Goal: Information Seeking & Learning: Learn about a topic

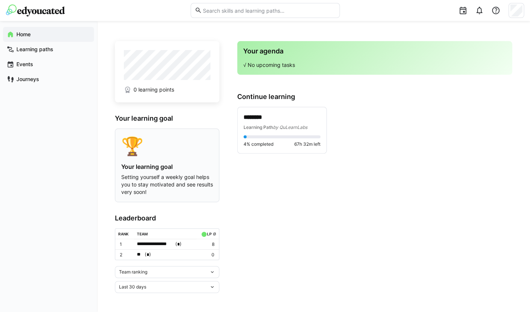
click at [204, 177] on p "Setting yourself a weekly goal helps you to stay motivated and see results very…" at bounding box center [167, 184] width 92 height 22
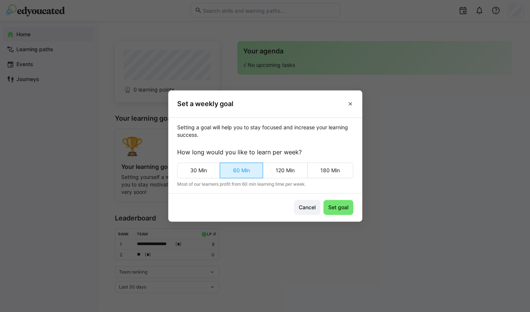
click at [240, 170] on eds-button-option "60 Min" at bounding box center [241, 170] width 43 height 16
click at [333, 206] on span "Set goal" at bounding box center [338, 206] width 22 height 7
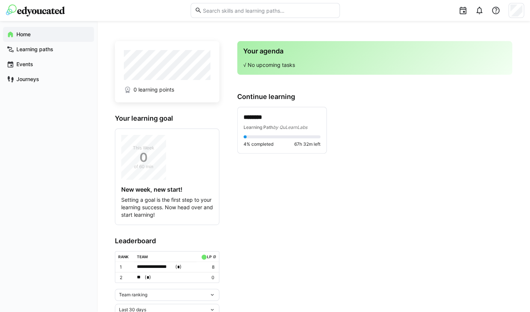
scroll to position [21, 0]
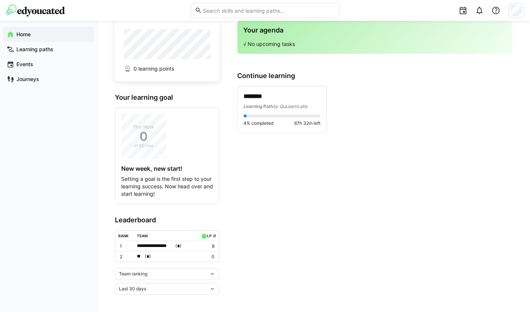
click at [209, 272] on eds-icon at bounding box center [212, 274] width 6 height 6
click at [207, 290] on div "Last 30 days" at bounding box center [167, 288] width 104 height 12
click at [207, 290] on div "Last 30 days Last 7 days Last 30 days Last 90 days Last year All time" at bounding box center [167, 288] width 104 height 12
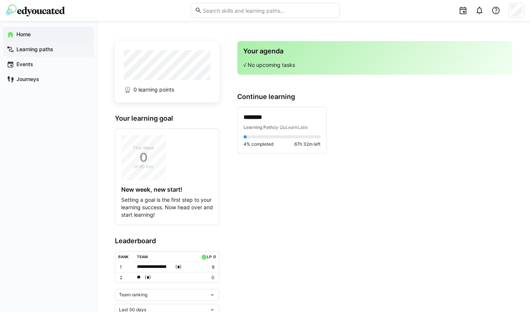
click at [0, 0] on app-navigation-label "Learning paths" at bounding box center [0, 0] width 0 height 0
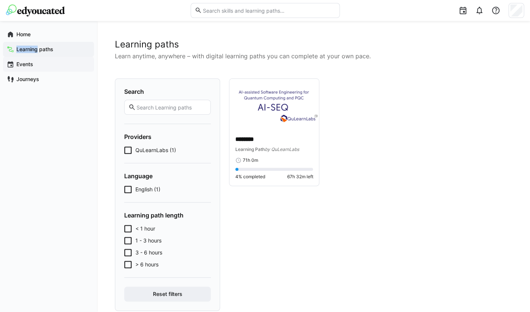
click at [0, 0] on app-navigation-label "Events" at bounding box center [0, 0] width 0 height 0
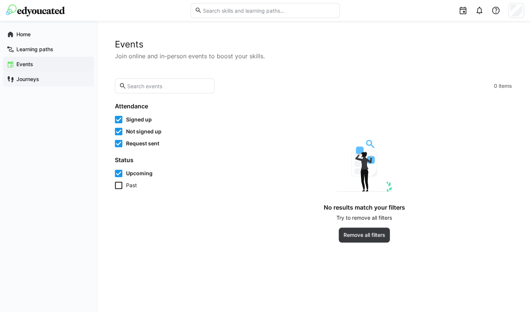
click at [0, 0] on app-navigation-label "Journeys" at bounding box center [0, 0] width 0 height 0
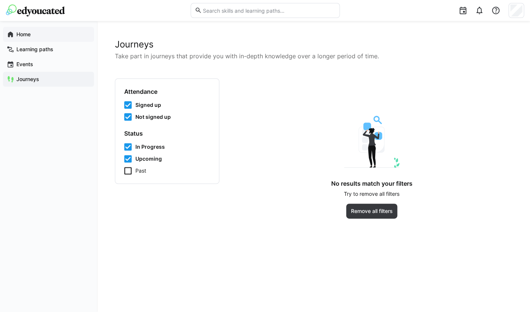
click at [36, 32] on span "Home" at bounding box center [52, 34] width 75 height 7
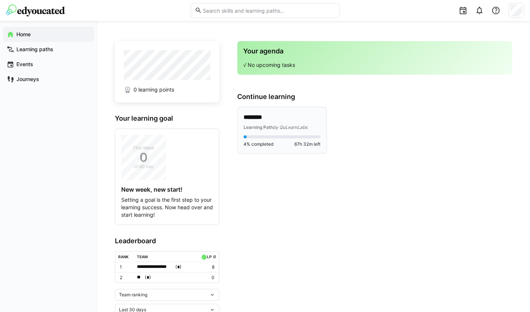
click at [272, 121] on p "********" at bounding box center [282, 117] width 77 height 9
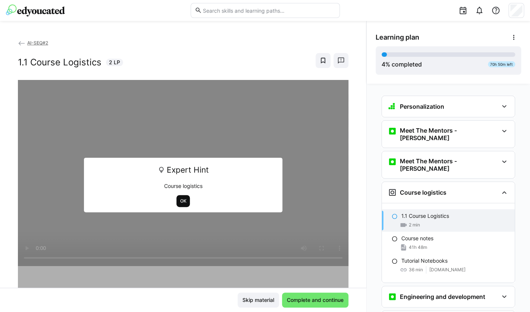
click at [186, 199] on span "OK" at bounding box center [183, 201] width 8 height 6
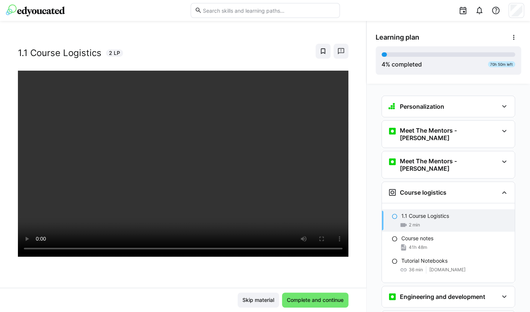
scroll to position [10, 0]
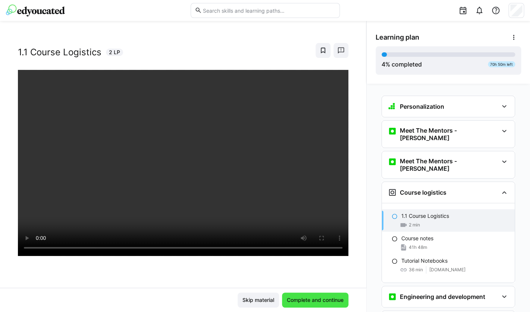
click at [301, 302] on span "Complete and continue" at bounding box center [315, 299] width 59 height 7
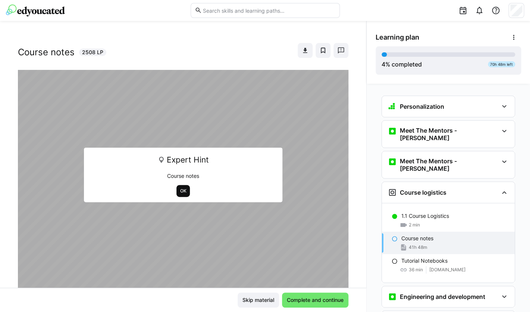
click at [184, 192] on span "OK" at bounding box center [183, 191] width 8 height 6
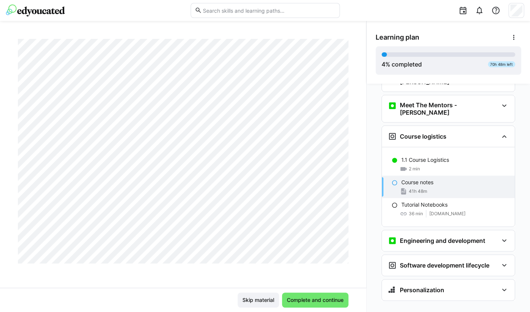
scroll to position [1509, 0]
click at [51, 20] on div at bounding box center [265, 10] width 518 height 21
click at [58, 9] on img at bounding box center [35, 10] width 59 height 12
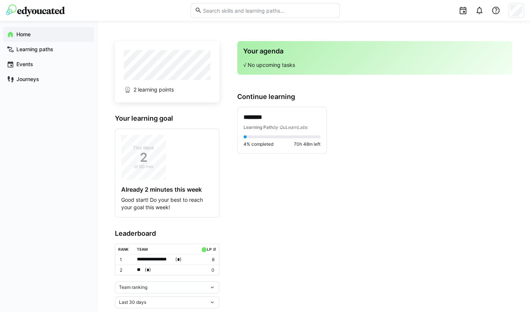
scroll to position [13, 0]
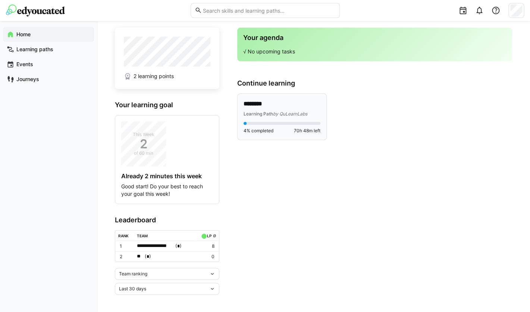
click at [278, 124] on eds-progress at bounding box center [282, 123] width 77 height 3
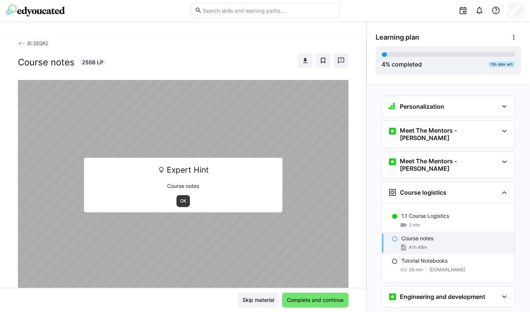
scroll to position [128, 0]
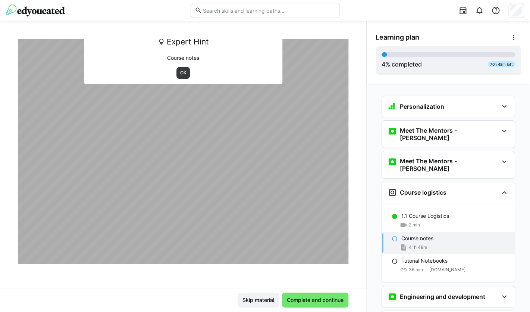
click at [185, 81] on div "Expert Hint Course notes OK" at bounding box center [183, 56] width 198 height 54
click at [185, 75] on span "OK" at bounding box center [183, 73] width 8 height 6
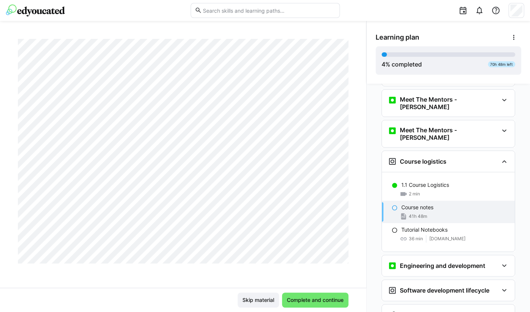
scroll to position [56, 0]
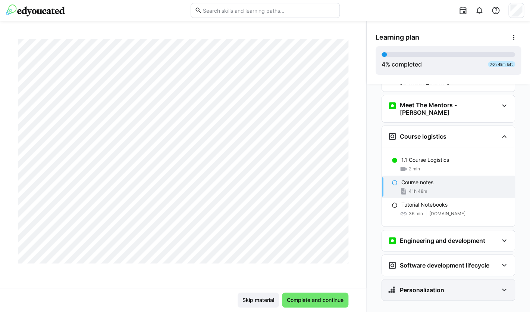
click at [400, 282] on div "Personalization" at bounding box center [448, 289] width 133 height 21
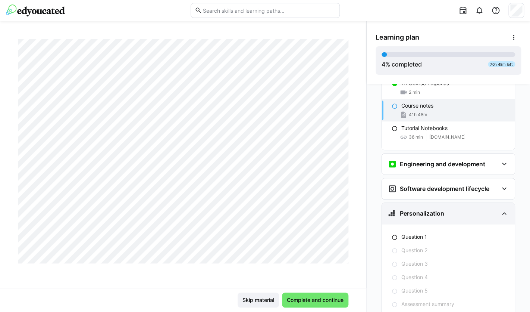
scroll to position [149, 0]
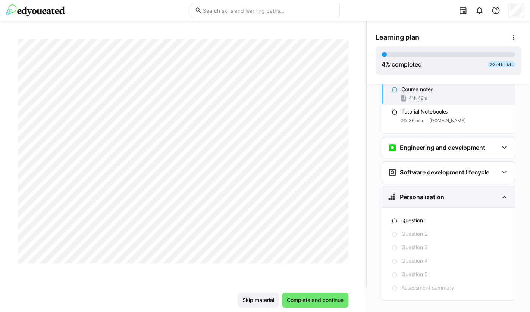
click at [422, 192] on div "Personalization" at bounding box center [416, 196] width 56 height 9
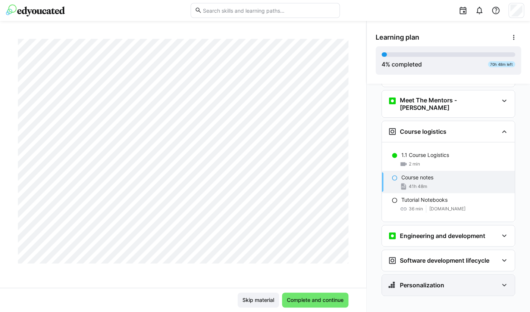
scroll to position [56, 0]
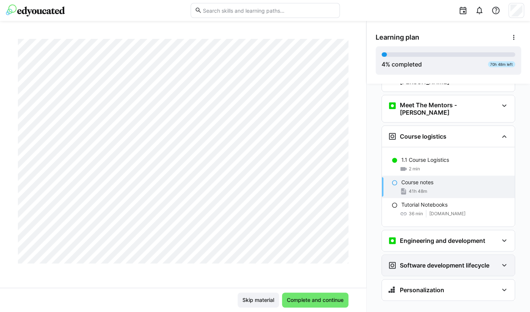
click at [448, 261] on h3 "Software development lifecycle" at bounding box center [445, 264] width 90 height 7
